Goal: Communication & Community: Ask a question

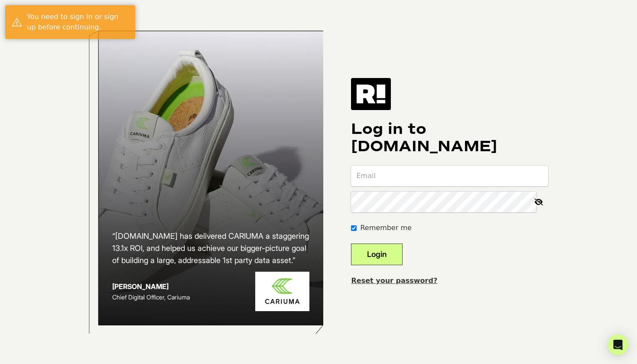
type input "[EMAIL_ADDRESS][DOMAIN_NAME]"
click at [400, 251] on button "Login" at bounding box center [377, 255] width 52 height 22
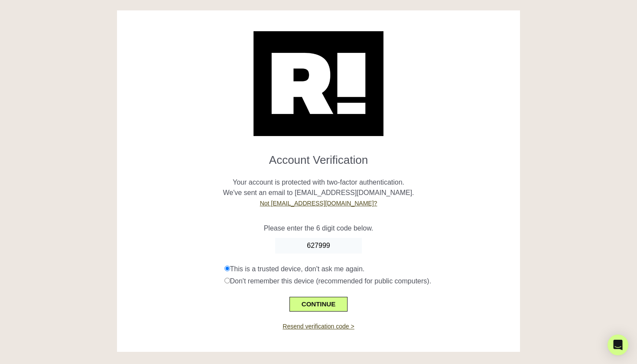
type input "627999"
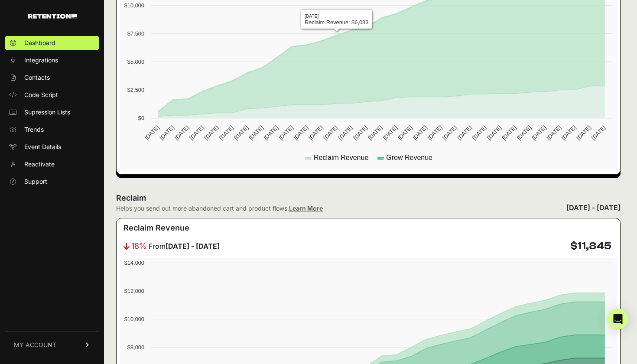
scroll to position [322, 0]
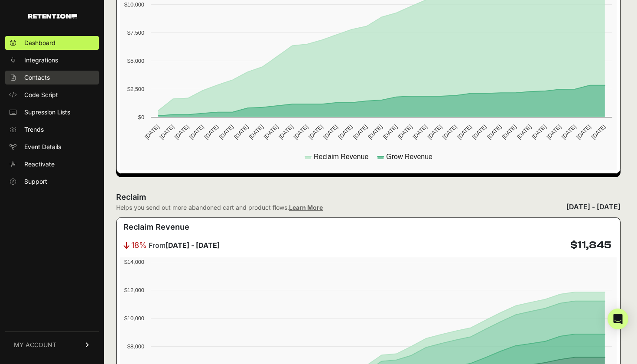
click at [70, 81] on link "Contacts" at bounding box center [52, 78] width 94 height 14
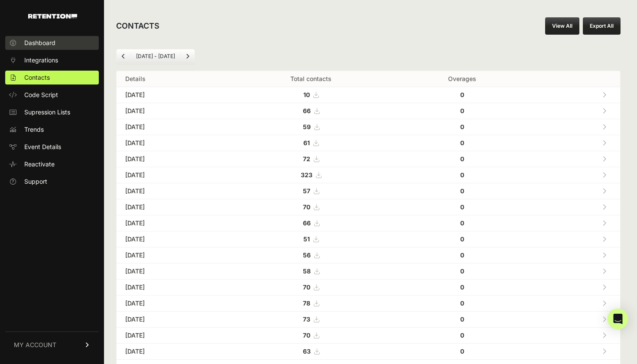
click at [55, 40] on span "Dashboard" at bounding box center [39, 43] width 31 height 9
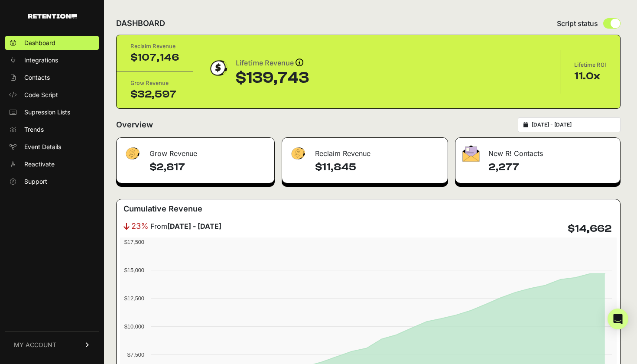
click at [170, 63] on div "$107,146" at bounding box center [154, 58] width 49 height 14
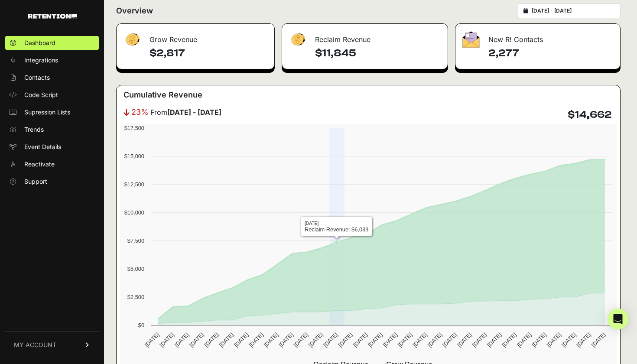
scroll to position [135, 0]
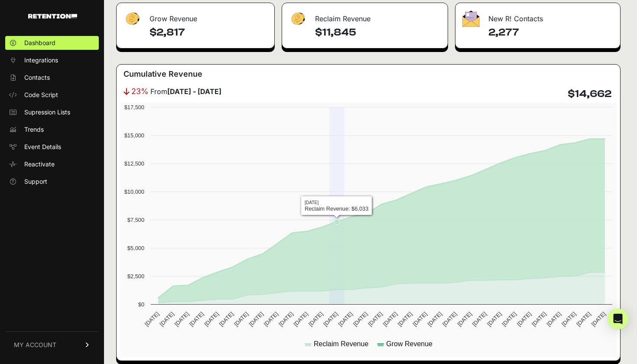
click at [341, 209] on rect at bounding box center [368, 230] width 497 height 254
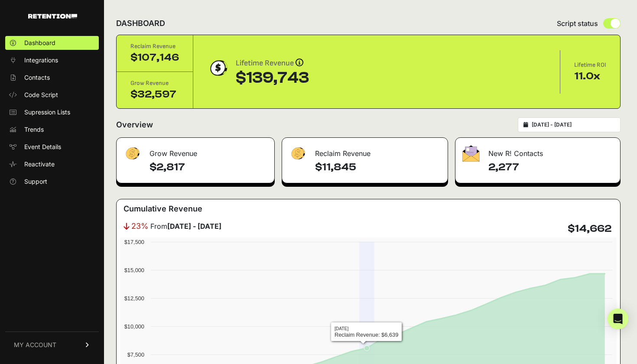
scroll to position [0, 0]
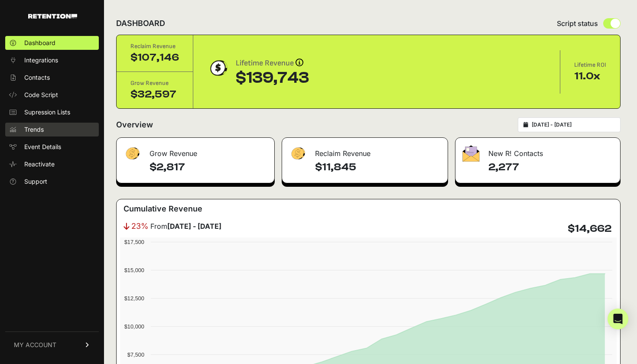
click at [45, 127] on link "Trends" at bounding box center [52, 130] width 94 height 14
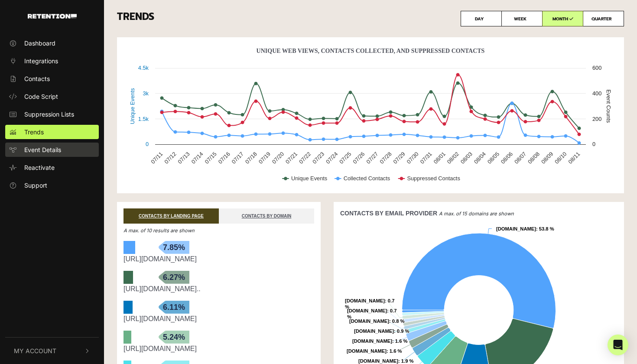
click at [63, 150] on link "Event Details" at bounding box center [52, 150] width 94 height 14
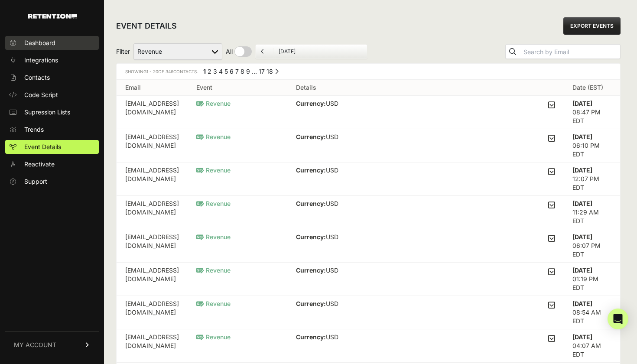
click at [44, 39] on span "Dashboard" at bounding box center [39, 43] width 31 height 9
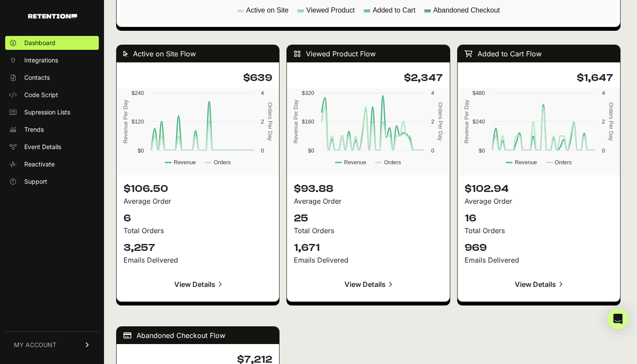
scroll to position [813, 0]
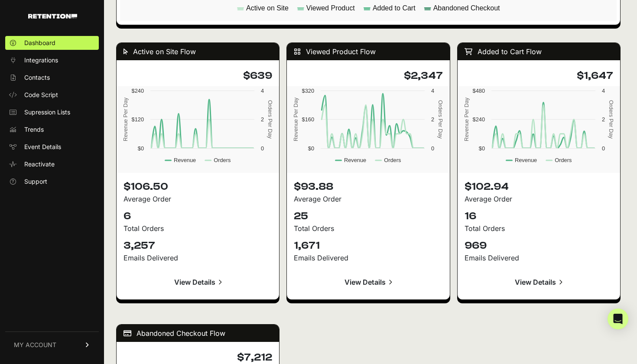
click at [374, 280] on link "View Details" at bounding box center [368, 282] width 149 height 21
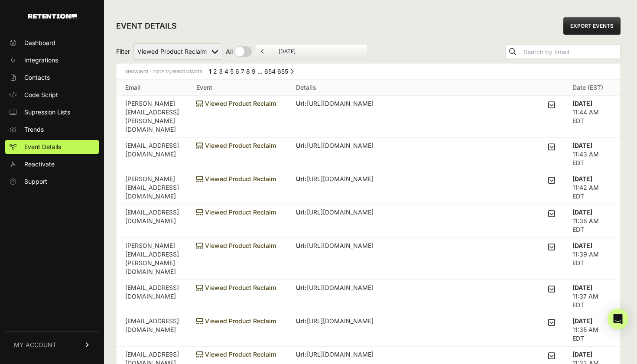
click at [189, 60] on div "Filter Active on Site Reclaim Added to Cart Reclaim Checkout Started Reclaim Re…" at bounding box center [368, 51] width 504 height 23
select select "order_net_new"
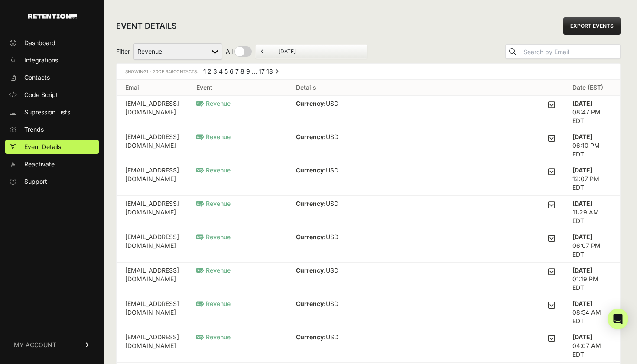
select select "Active on Site Reclaim"
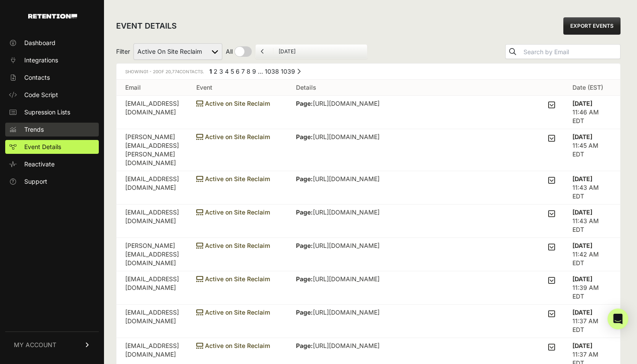
click at [68, 129] on link "Trends" at bounding box center [52, 130] width 94 height 14
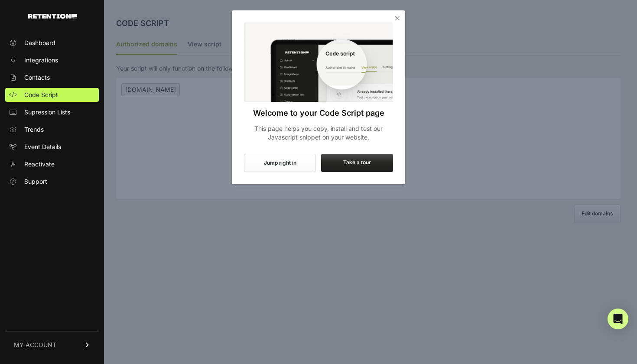
click at [350, 164] on label "Take a tour" at bounding box center [357, 163] width 72 height 18
click at [0, 0] on input "Take a tour" at bounding box center [0, 0] width 0 height 0
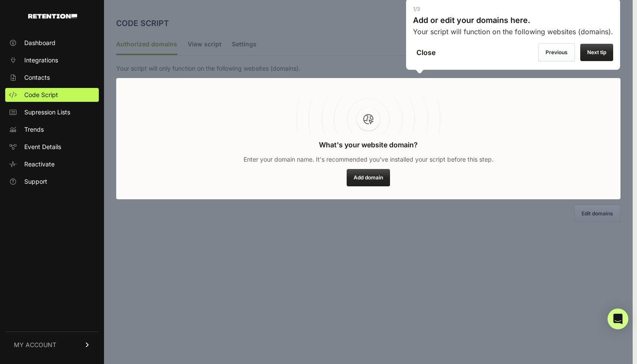
click at [335, 21] on div at bounding box center [368, 182] width 529 height 364
click at [80, 79] on link "Contacts" at bounding box center [52, 78] width 94 height 14
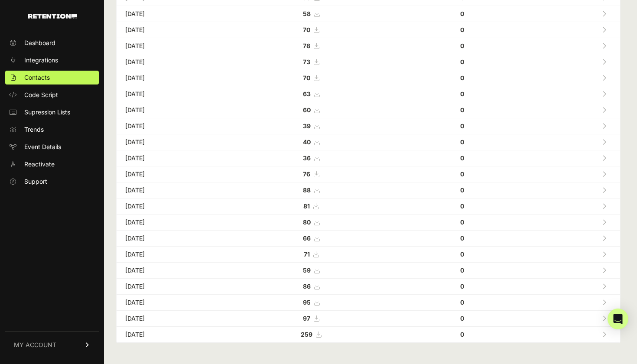
scroll to position [257, 0]
click at [49, 36] on link "Dashboard" at bounding box center [52, 43] width 94 height 14
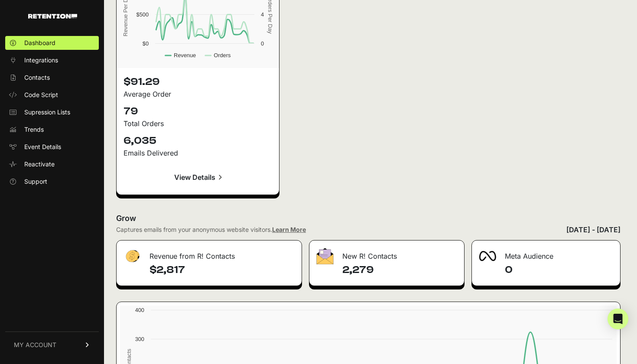
scroll to position [965, 0]
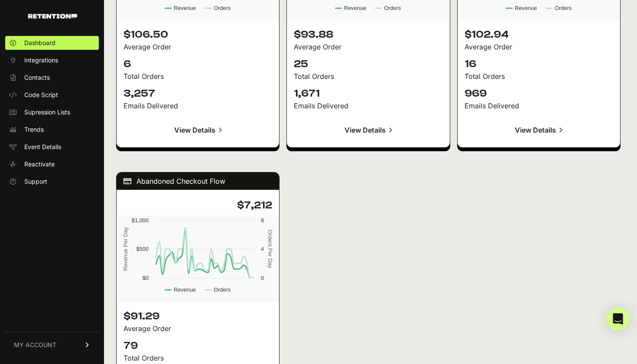
click at [614, 321] on icon "Open Intercom Messenger" at bounding box center [617, 318] width 11 height 11
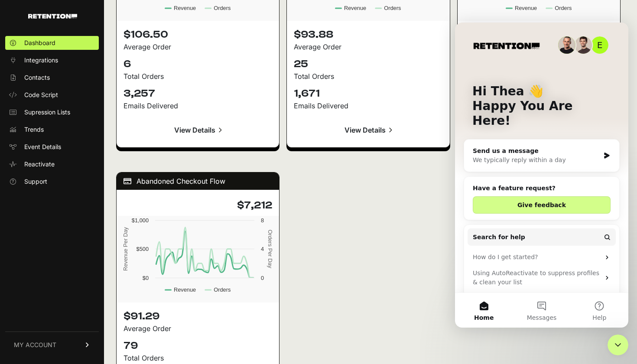
scroll to position [0, 0]
click at [556, 156] on div "We typically reply within a day" at bounding box center [536, 160] width 127 height 9
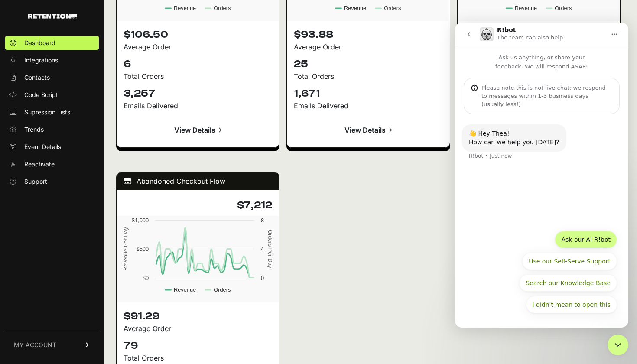
click at [591, 242] on button "Ask our AI R!bot" at bounding box center [586, 239] width 62 height 17
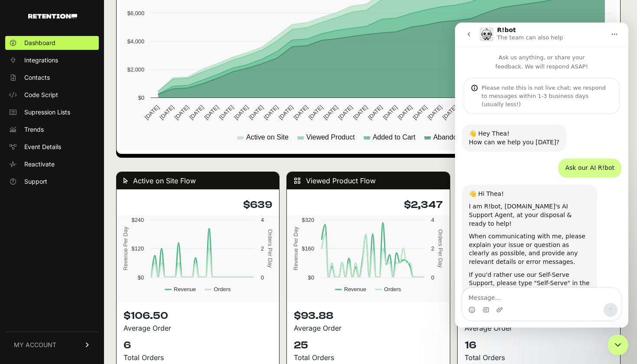
scroll to position [638, 0]
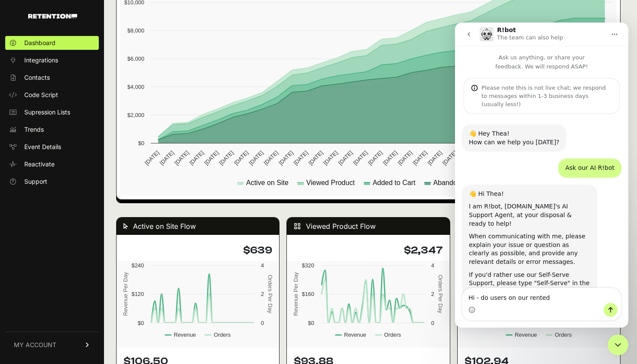
drag, startPoint x: 518, startPoint y: 302, endPoint x: 493, endPoint y: 298, distance: 25.2
click at [493, 298] on textarea "Hi - do users on our renten" at bounding box center [541, 295] width 159 height 15
click at [493, 298] on textarea "Hi - do users on our rented" at bounding box center [541, 295] width 159 height 15
click at [565, 296] on textarea "Hi - do contacts on our rented" at bounding box center [541, 295] width 159 height 15
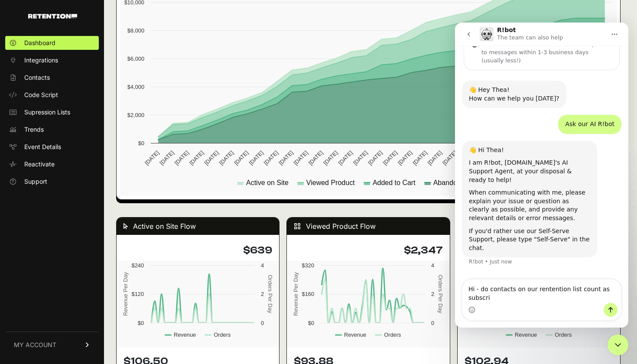
scroll to position [52, 0]
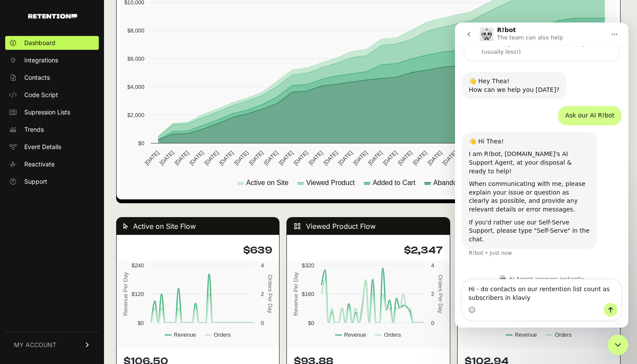
type textarea "Hi - do contacts on our rentention list count as subscribers in klaviyo"
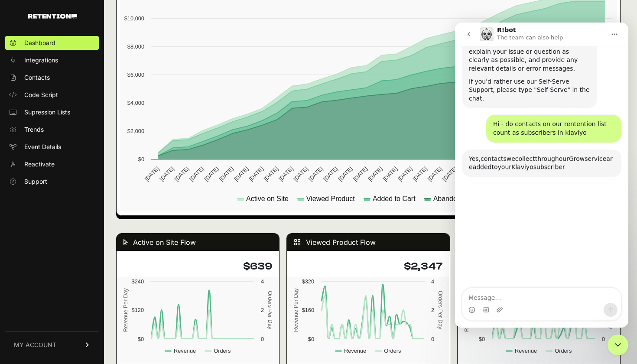
scroll to position [244, 0]
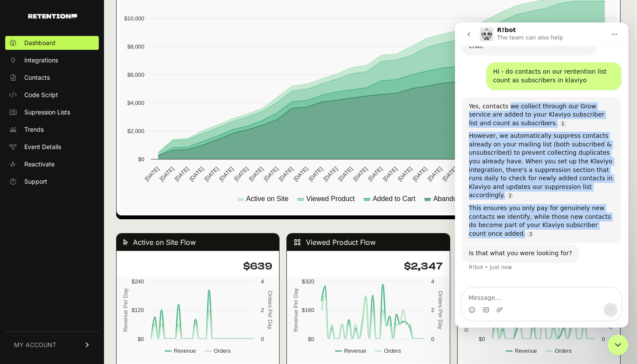
drag, startPoint x: 507, startPoint y: 88, endPoint x: 520, endPoint y: 202, distance: 114.6
click at [520, 202] on div "Yes, contacts we collect through our Grow service are added to your Klaviyo sub…" at bounding box center [542, 170] width 146 height 136
copy div "we collect through our Grow service are added to your Klaviyo subscriber list a…"
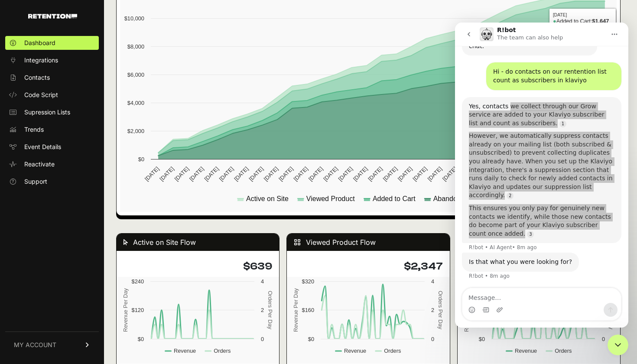
click at [630, 10] on div "DASHBOARD Script status Reclaim Revenue $107,146 Grow Revenue $32,597 Lifetime …" at bounding box center [368, 225] width 529 height 1694
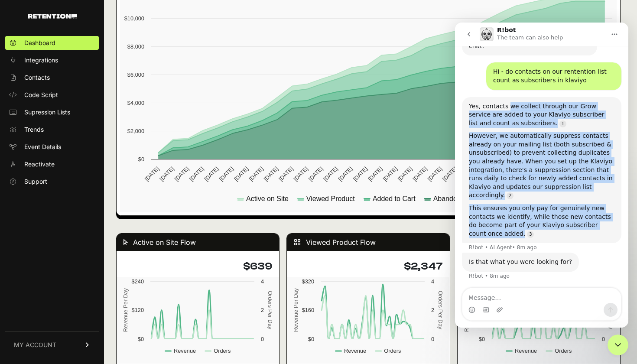
click at [613, 33] on icon "Home" at bounding box center [614, 34] width 7 height 7
click at [471, 36] on icon "go back" at bounding box center [468, 34] width 7 height 7
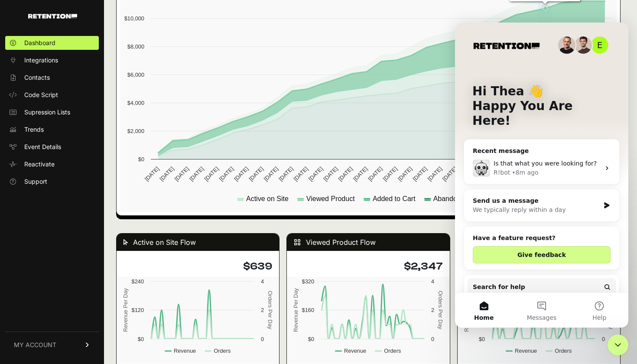
click at [543, 11] on icon at bounding box center [545, 8] width 9 height 9
